Goal: Information Seeking & Learning: Learn about a topic

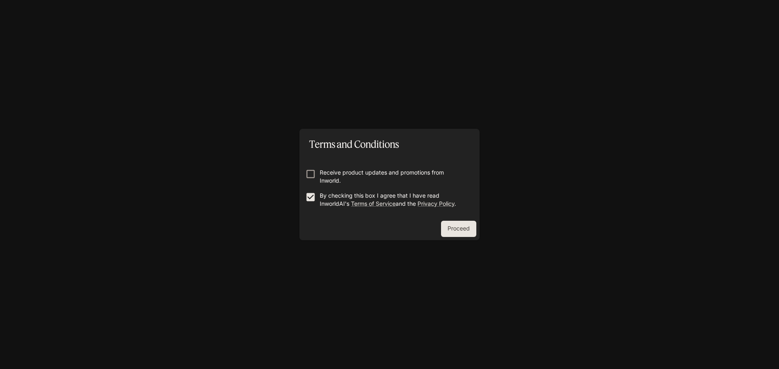
click at [462, 228] on button "Proceed" at bounding box center [458, 229] width 35 height 16
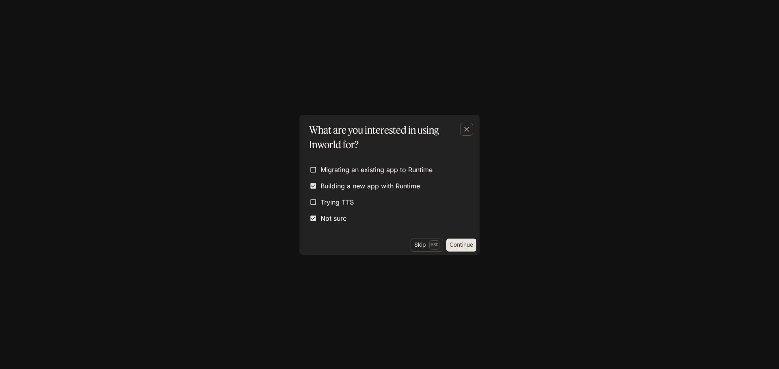
click at [458, 247] on button "Continue" at bounding box center [461, 245] width 30 height 13
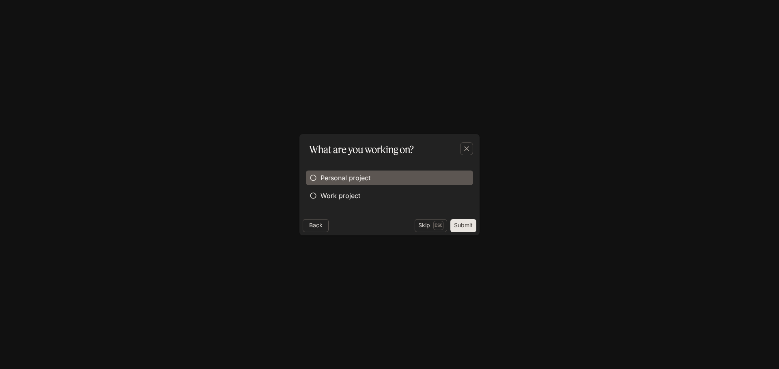
click at [343, 179] on span "Personal project" at bounding box center [345, 178] width 50 height 10
click at [466, 226] on button "Submit" at bounding box center [463, 225] width 26 height 13
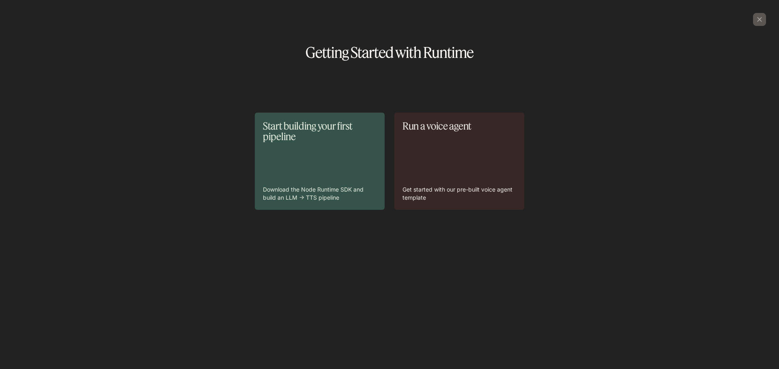
click at [339, 190] on p "Download the Node Runtime SDK and build an LLM -> TTS pipeline" at bounding box center [320, 194] width 114 height 16
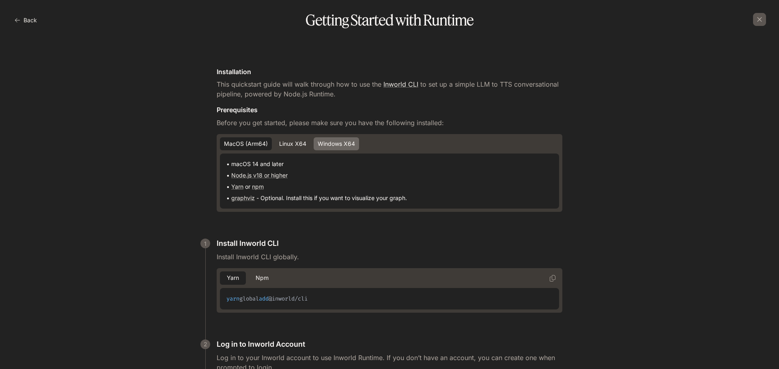
click at [339, 140] on button "Windows x64" at bounding box center [335, 143] width 45 height 13
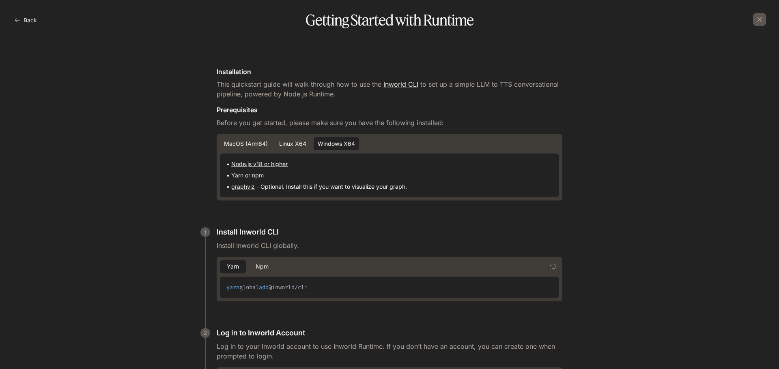
click at [258, 167] on link "Node.js v18 or higher" at bounding box center [259, 164] width 56 height 7
click at [232, 175] on link "Yarn" at bounding box center [237, 175] width 12 height 7
click at [245, 186] on link "graphviz" at bounding box center [243, 186] width 24 height 7
click at [260, 176] on link "npm" at bounding box center [258, 175] width 12 height 7
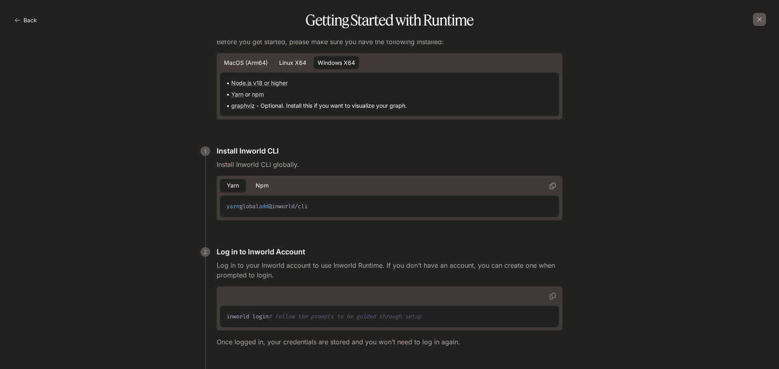
click at [550, 183] on icon "Copy" at bounding box center [553, 186] width 6 height 6
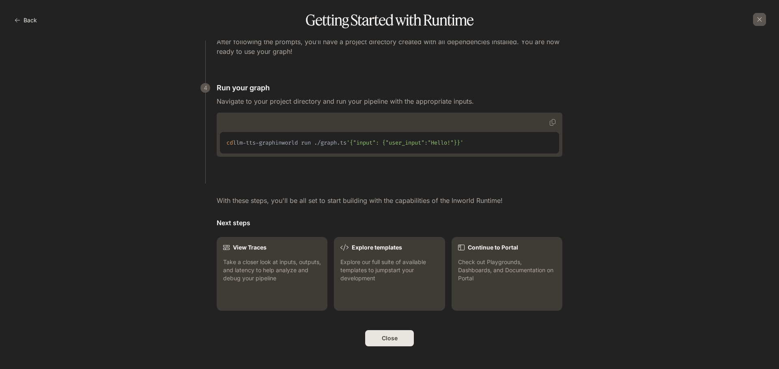
scroll to position [730, 0]
click at [761, 21] on icon "button" at bounding box center [759, 19] width 5 height 5
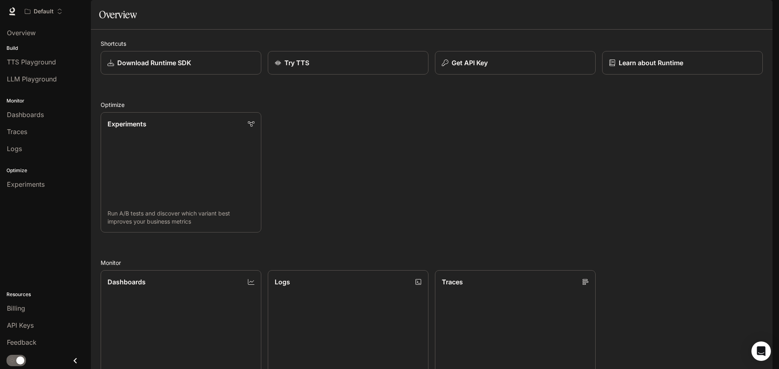
click at [759, 12] on img "button" at bounding box center [760, 11] width 11 height 11
click at [331, 193] on div at bounding box center [389, 184] width 779 height 369
click at [688, 11] on span "Runtime" at bounding box center [684, 11] width 23 height 10
click at [680, 12] on span "Runtime" at bounding box center [684, 11] width 23 height 10
click at [164, 68] on p "Download Runtime SDK" at bounding box center [153, 63] width 75 height 10
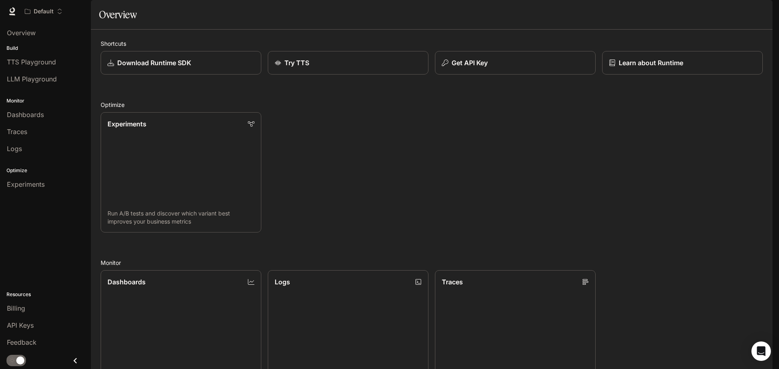
click at [683, 23] on div "Overview" at bounding box center [431, 14] width 665 height 16
click at [139, 270] on link "Dashboards View and analyze your workspace metrics" at bounding box center [181, 331] width 162 height 122
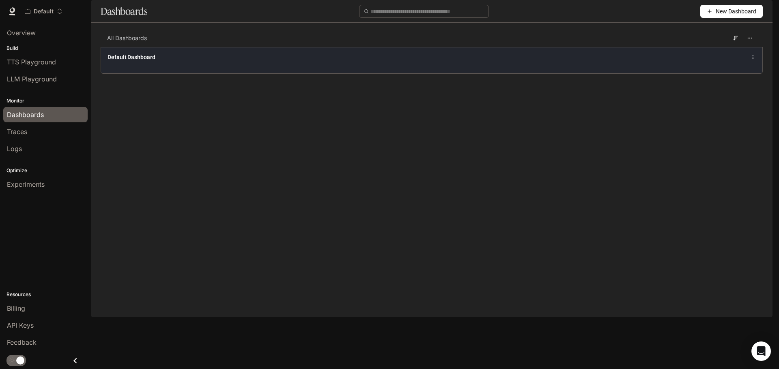
click at [751, 60] on icon at bounding box center [753, 57] width 6 height 6
click at [269, 73] on div "Default Dashboard" at bounding box center [431, 60] width 661 height 26
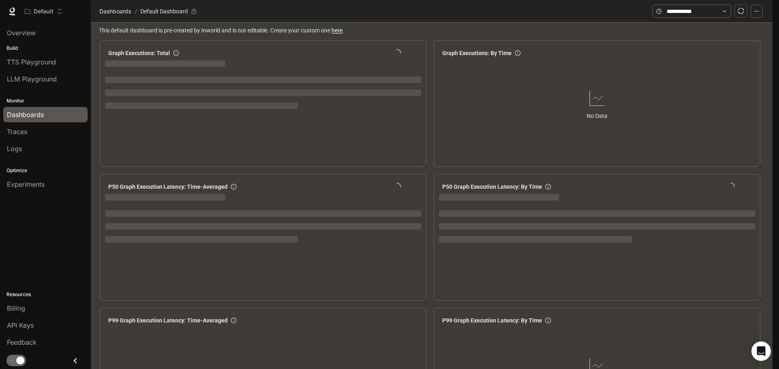
drag, startPoint x: 22, startPoint y: 48, endPoint x: 16, endPoint y: 48, distance: 6.1
click at [22, 48] on p "Build" at bounding box center [45, 48] width 91 height 7
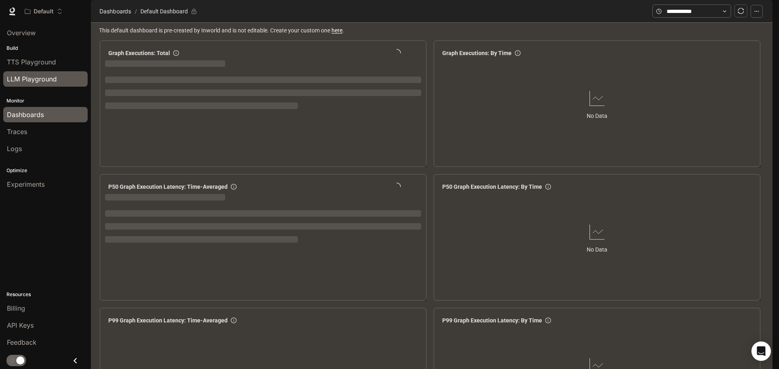
click at [20, 77] on span "LLM Playground" at bounding box center [32, 79] width 50 height 10
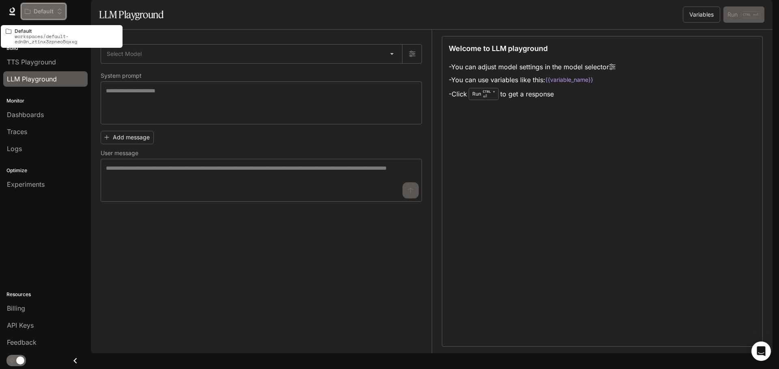
click at [57, 10] on icon "Open workspace menu" at bounding box center [60, 12] width 6 height 6
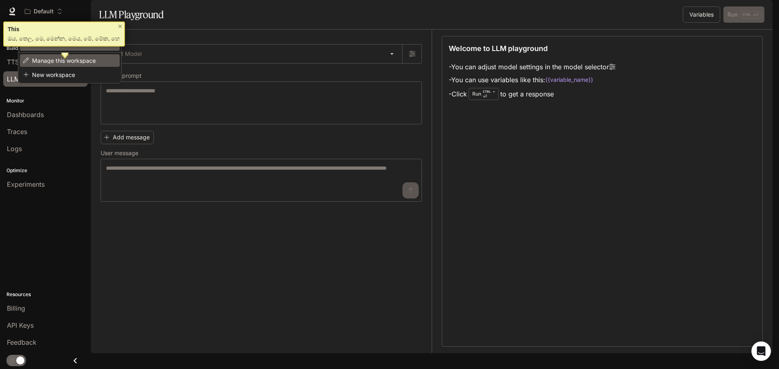
click at [64, 60] on span "Manage this workspace" at bounding box center [68, 61] width 73 height 6
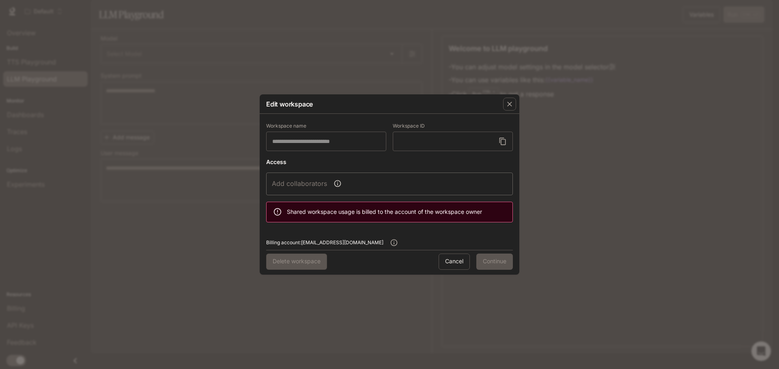
type input "*******"
type input "**********"
click at [443, 260] on button "Cancel" at bounding box center [453, 262] width 31 height 16
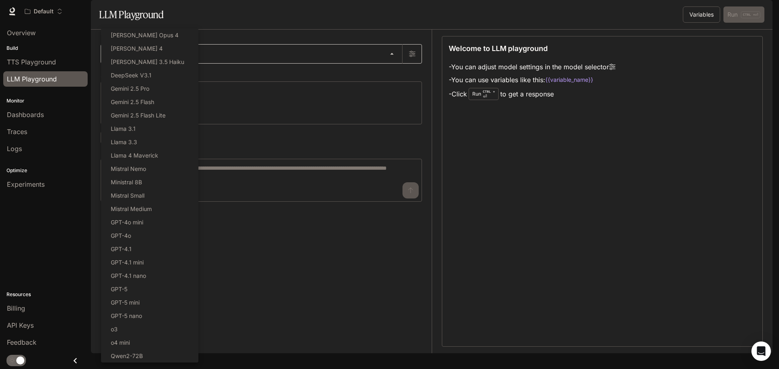
click at [399, 74] on body "Skip to main content Default Runtime Runtime Documentation Documentation Portal…" at bounding box center [389, 184] width 779 height 369
click at [35, 277] on div at bounding box center [389, 184] width 779 height 369
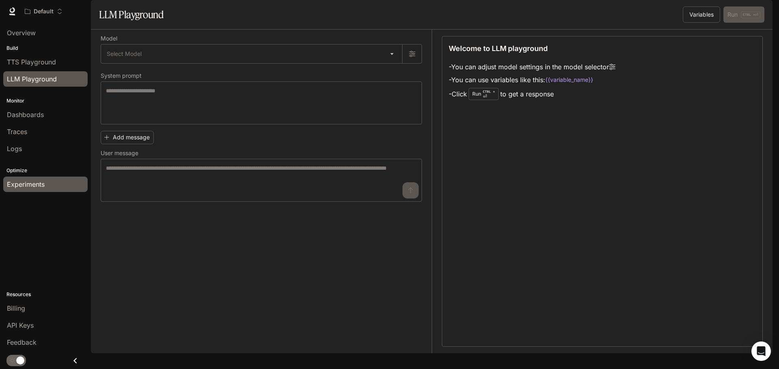
click at [45, 183] on div "Experiments" at bounding box center [45, 185] width 77 height 10
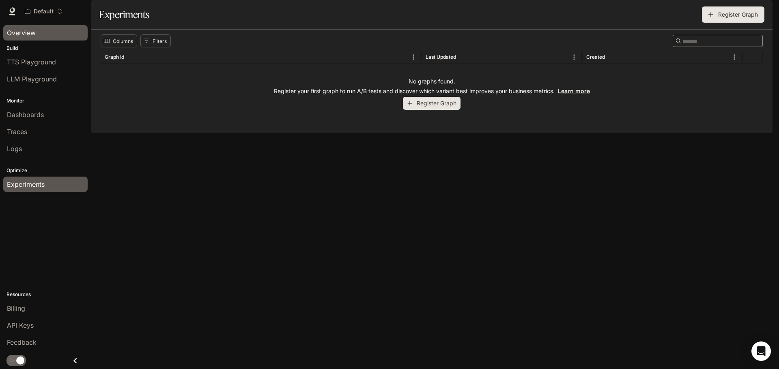
click at [23, 33] on span "Overview" at bounding box center [21, 33] width 29 height 10
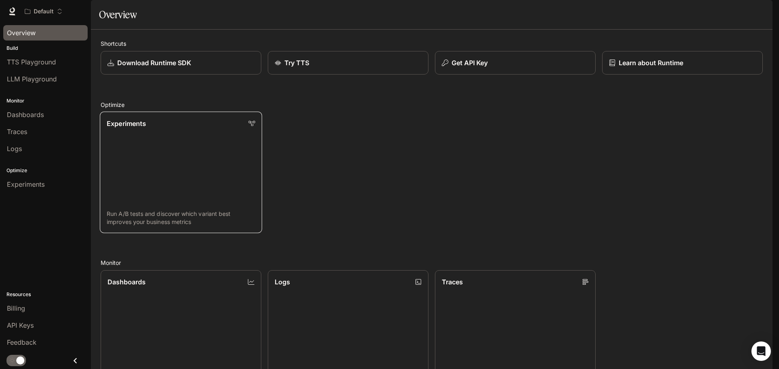
click at [131, 213] on link "Experiments Run A/B tests and discover which variant best improves your busines…" at bounding box center [181, 173] width 162 height 122
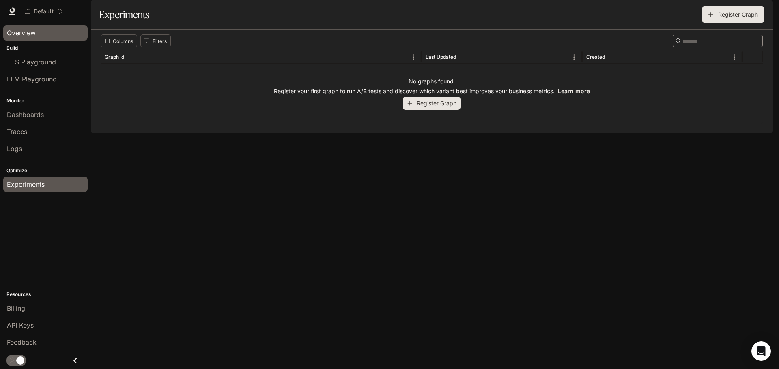
click at [19, 38] on link "Overview" at bounding box center [45, 32] width 84 height 15
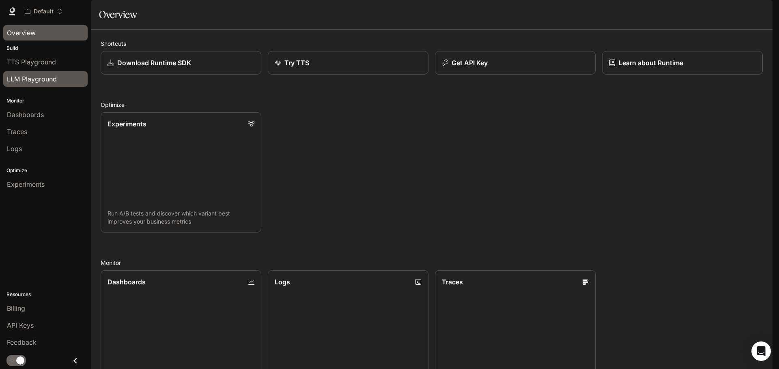
click at [30, 76] on span "LLM Playground" at bounding box center [32, 79] width 50 height 10
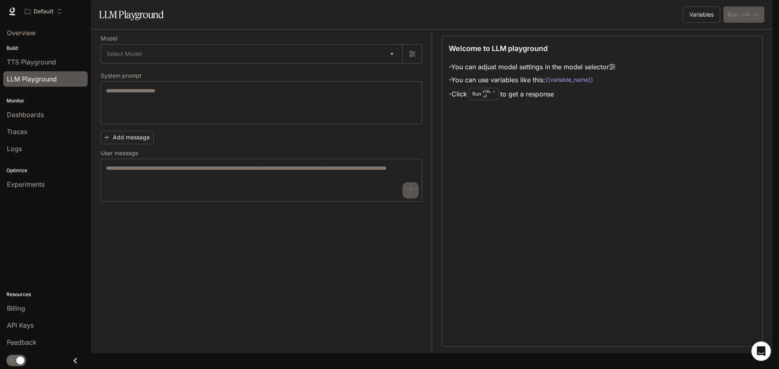
click at [134, 266] on div "Model Select Model ​ System prompt * ​ Add message User message * ​" at bounding box center [266, 192] width 331 height 324
click at [393, 74] on body "Skip to main content Default Runtime Runtime Documentation Documentation Portal…" at bounding box center [389, 184] width 779 height 369
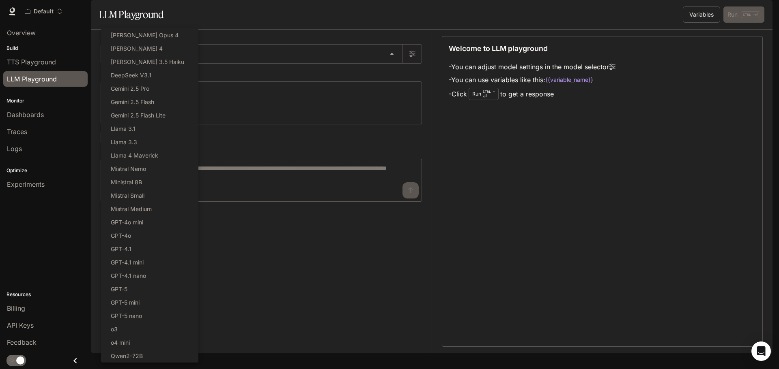
click at [287, 249] on div at bounding box center [389, 184] width 779 height 369
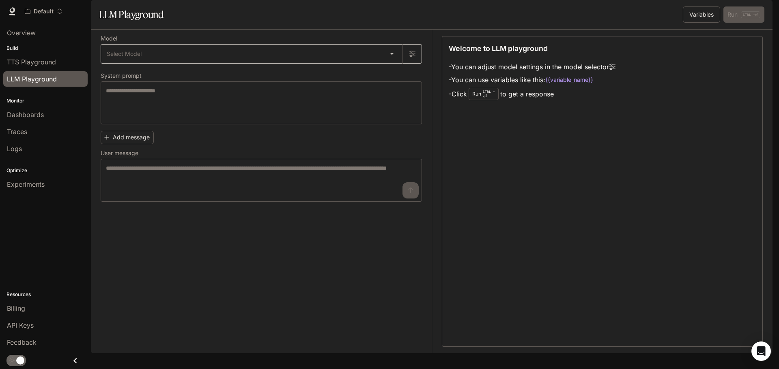
click at [148, 77] on body "Skip to main content Default Runtime Runtime Documentation Documentation Portal…" at bounding box center [389, 184] width 779 height 369
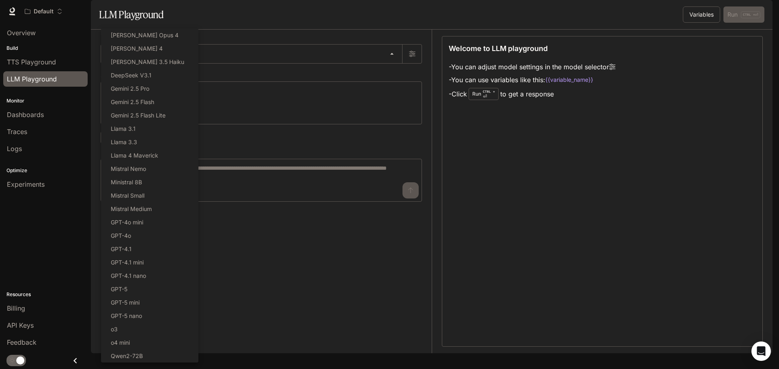
click at [413, 77] on div at bounding box center [389, 184] width 779 height 369
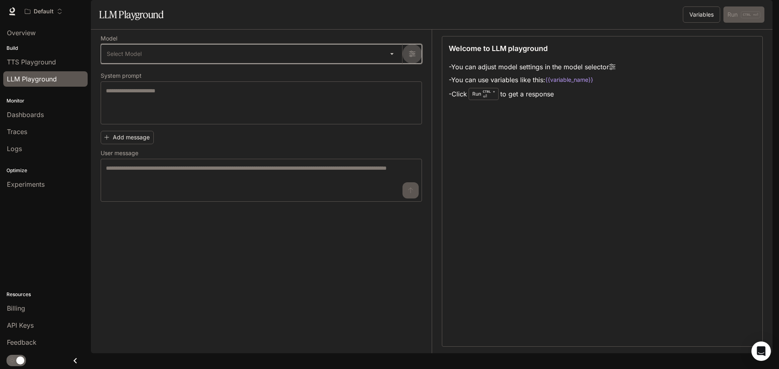
click at [413, 57] on icon "button" at bounding box center [412, 54] width 6 height 6
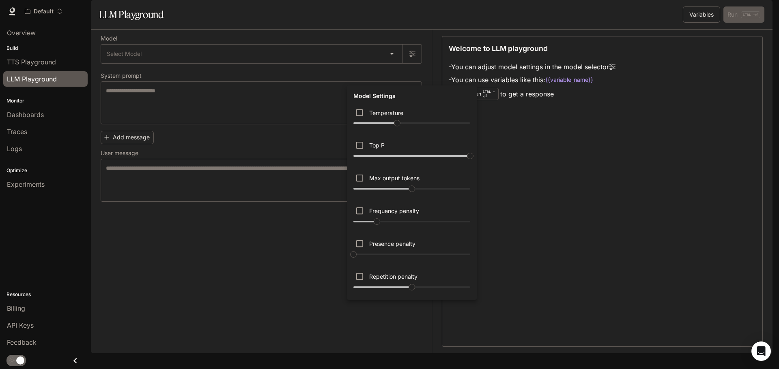
click at [768, 13] on div at bounding box center [389, 184] width 779 height 369
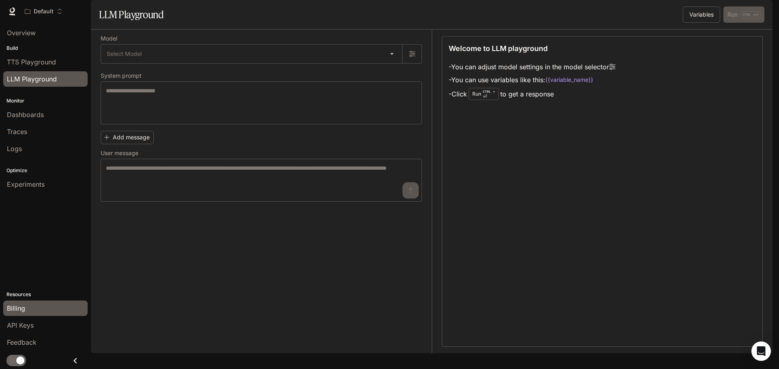
click at [11, 306] on span "Billing" at bounding box center [16, 309] width 18 height 10
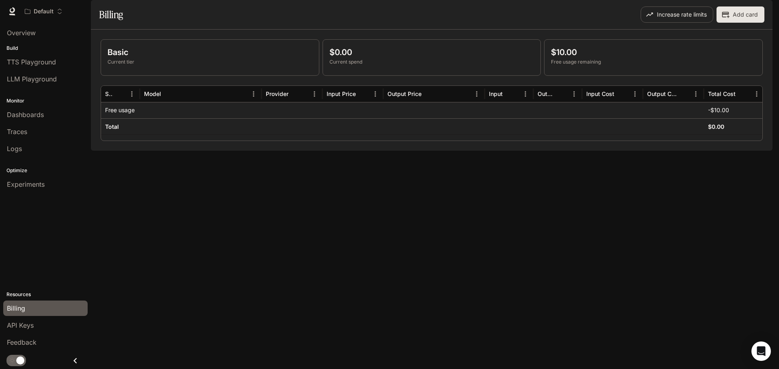
click at [763, 9] on img "button" at bounding box center [760, 11] width 11 height 11
click at [33, 80] on div at bounding box center [389, 184] width 779 height 369
click at [33, 80] on span "LLM Playground" at bounding box center [32, 79] width 50 height 10
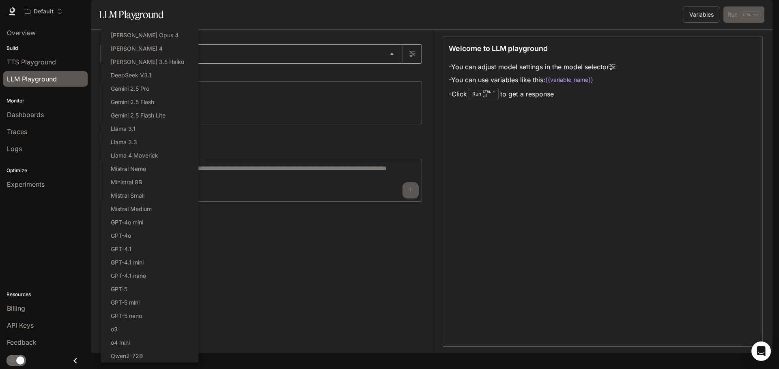
click at [300, 78] on body "Skip to main content Default Runtime Runtime Documentation Documentation Portal…" at bounding box center [389, 184] width 779 height 369
